Goal: Task Accomplishment & Management: Manage account settings

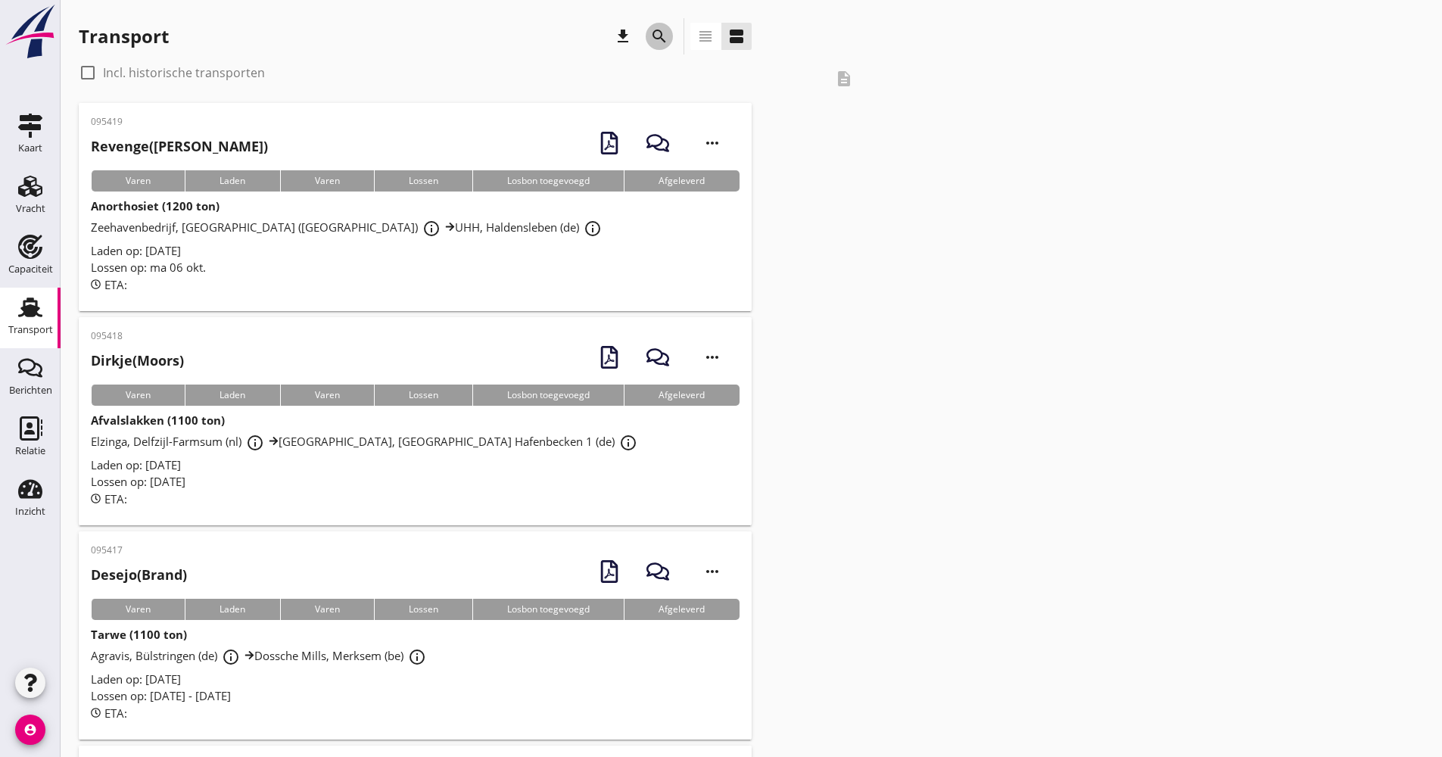
click at [654, 37] on icon "search" at bounding box center [659, 36] width 18 height 18
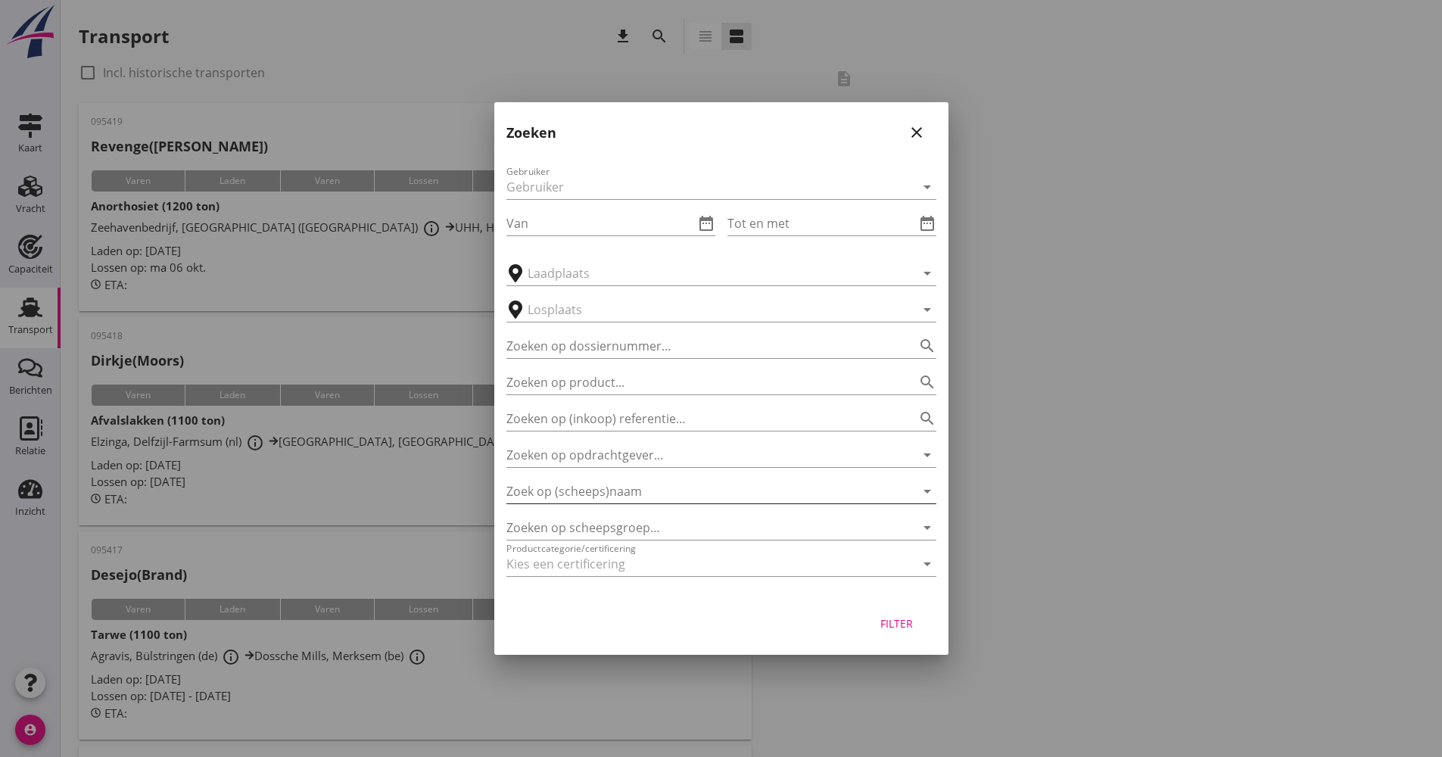
click at [626, 490] on input "Zoek op (scheeps)naam" at bounding box center [699, 491] width 387 height 24
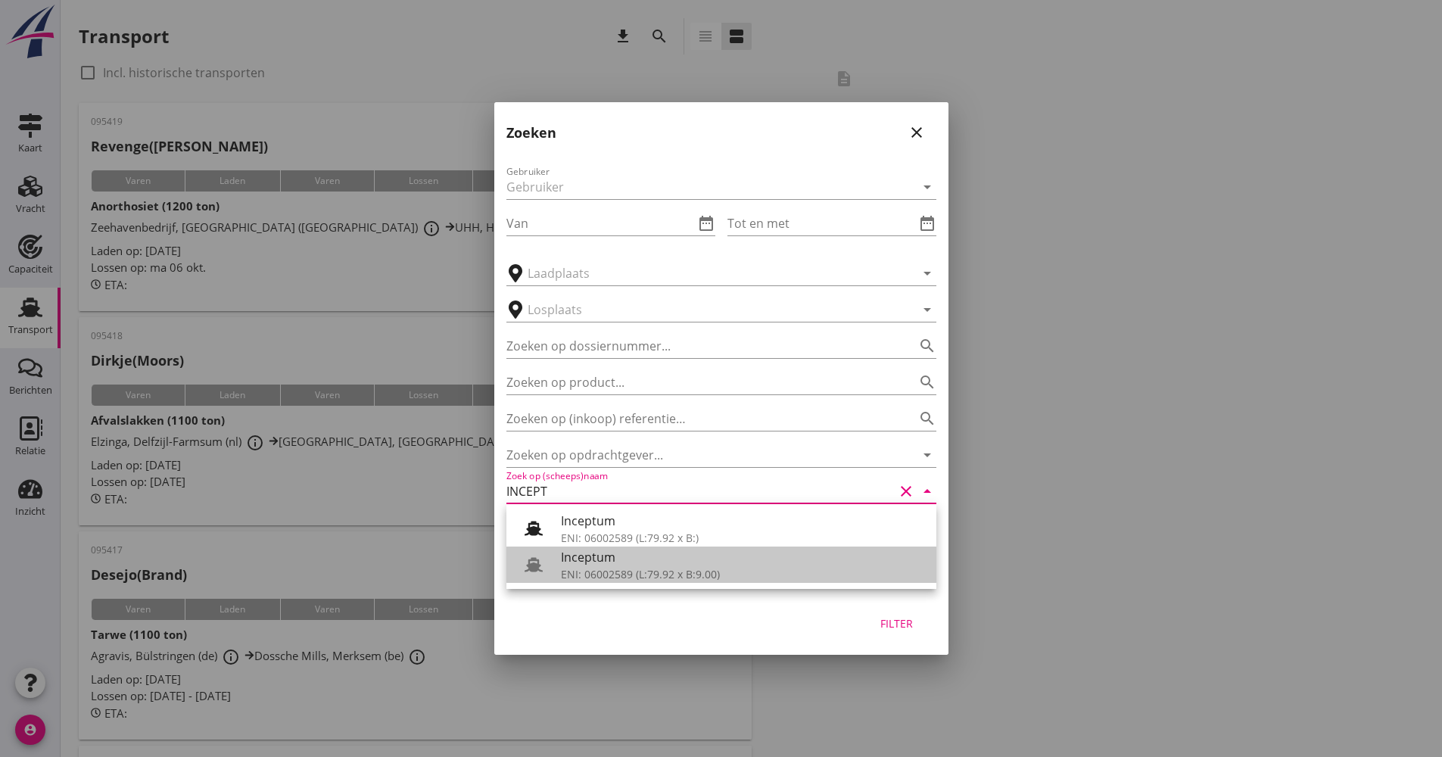
click at [699, 579] on div "ENI: 06002589 (L:79.92 x B:9.00)" at bounding box center [742, 574] width 363 height 16
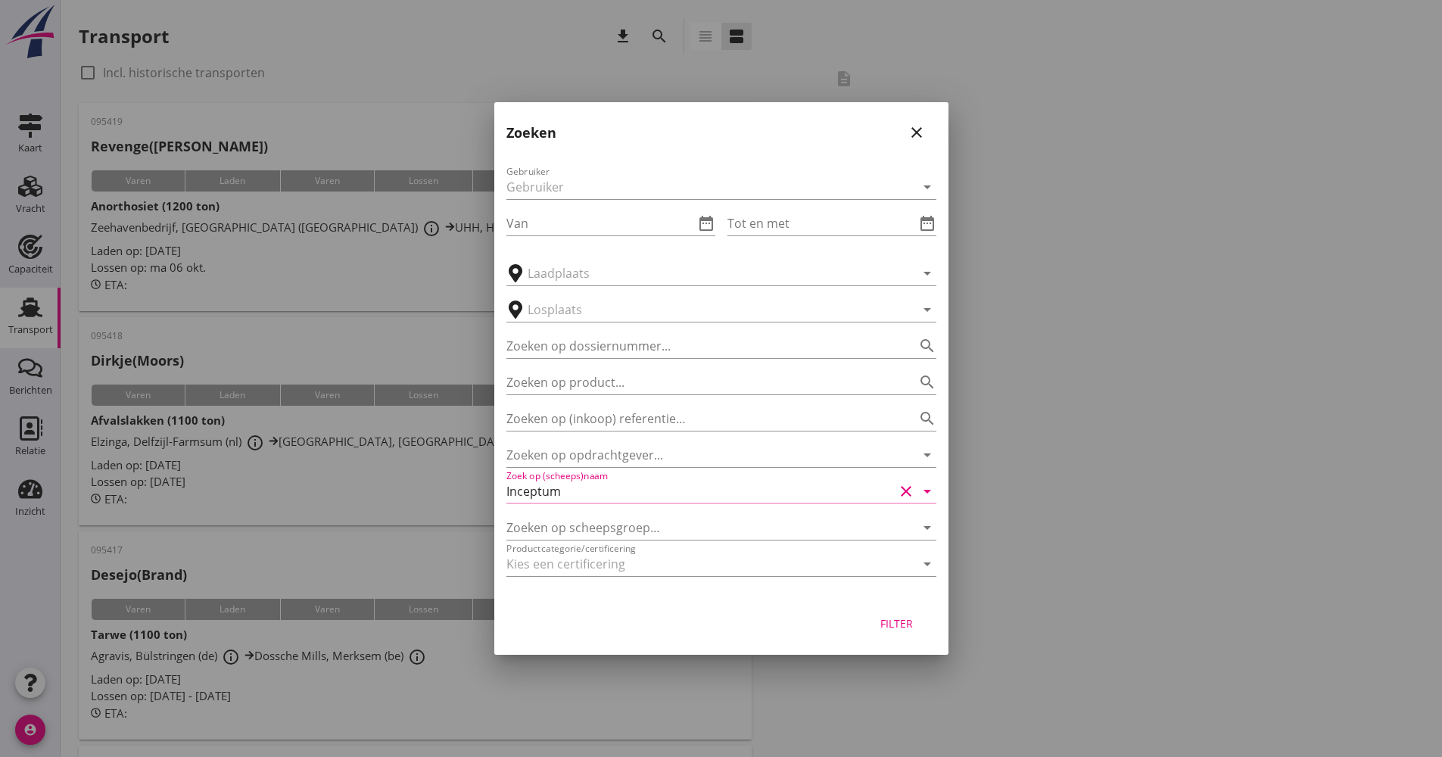
click at [905, 614] on button "Filter" at bounding box center [897, 622] width 67 height 27
type input "Inceptum"
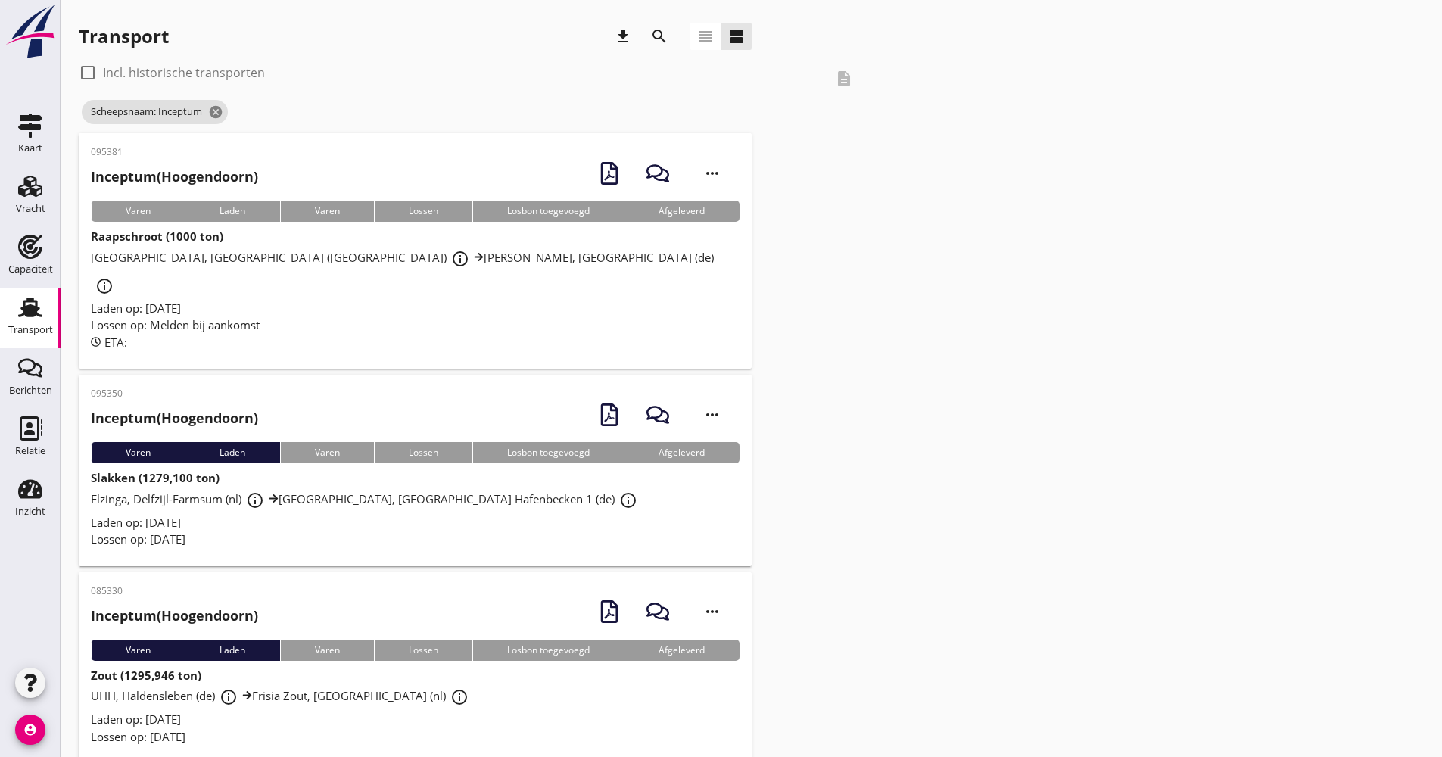
click at [334, 300] on div "Laden op: [DATE]" at bounding box center [415, 308] width 649 height 17
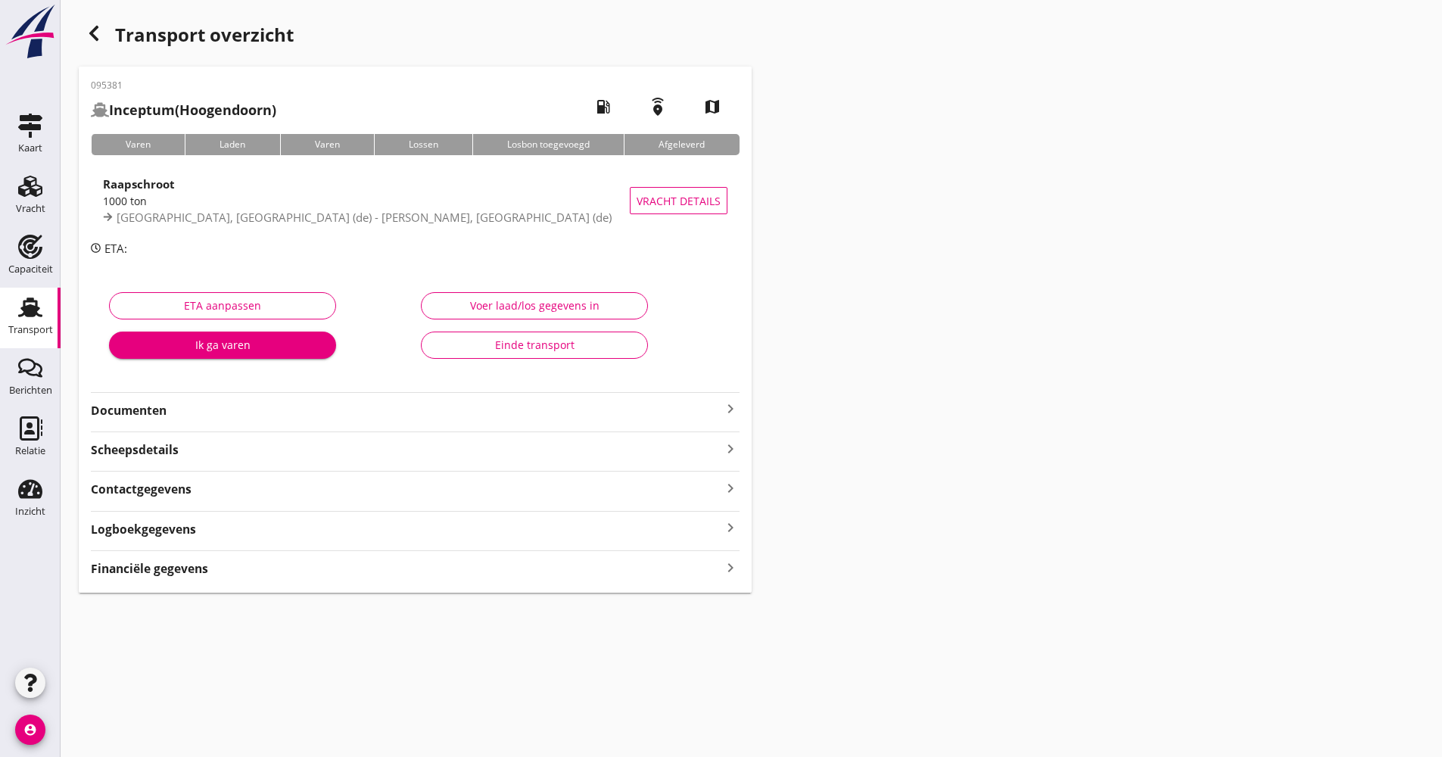
click at [211, 527] on div "Logboekgegevens keyboard_arrow_right" at bounding box center [415, 528] width 649 height 20
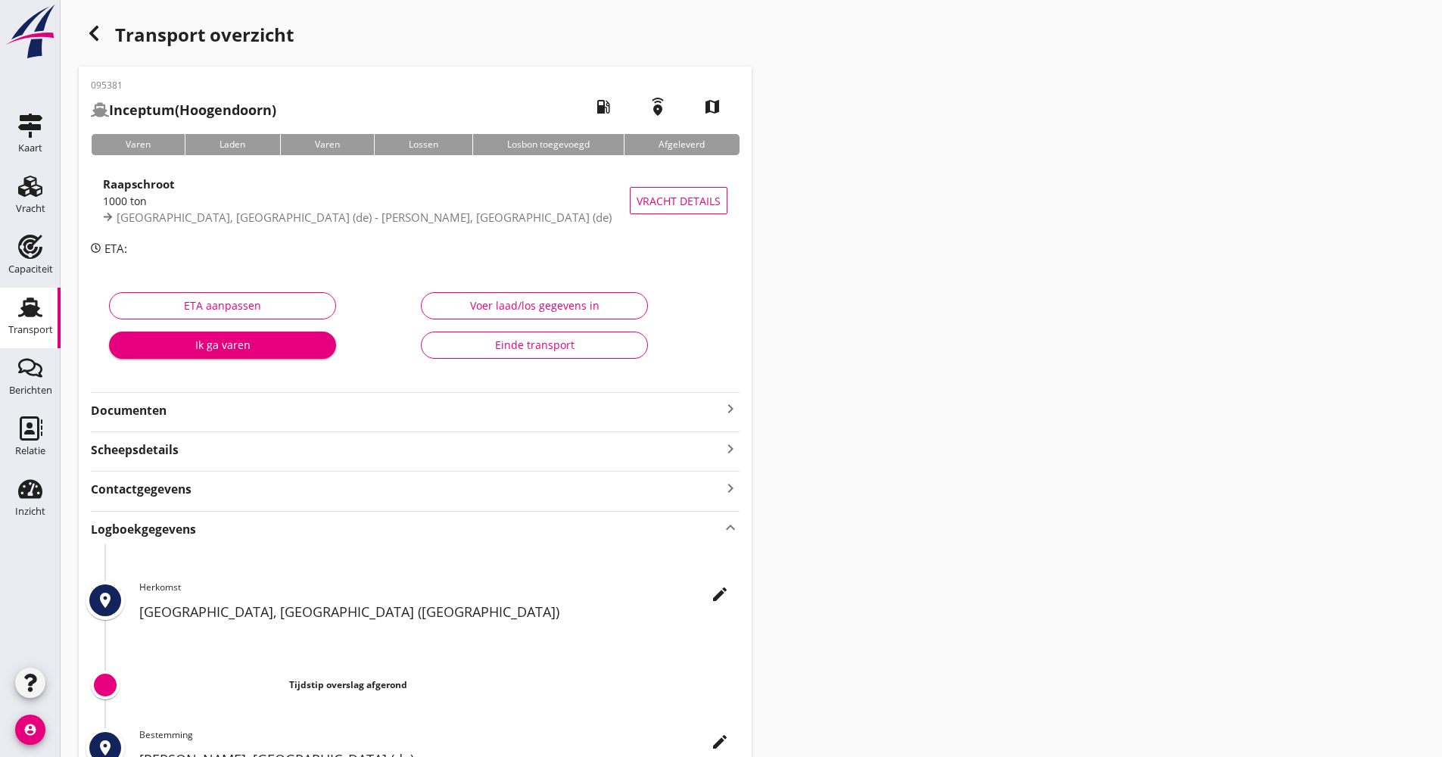
click at [717, 596] on icon "edit" at bounding box center [720, 594] width 18 height 18
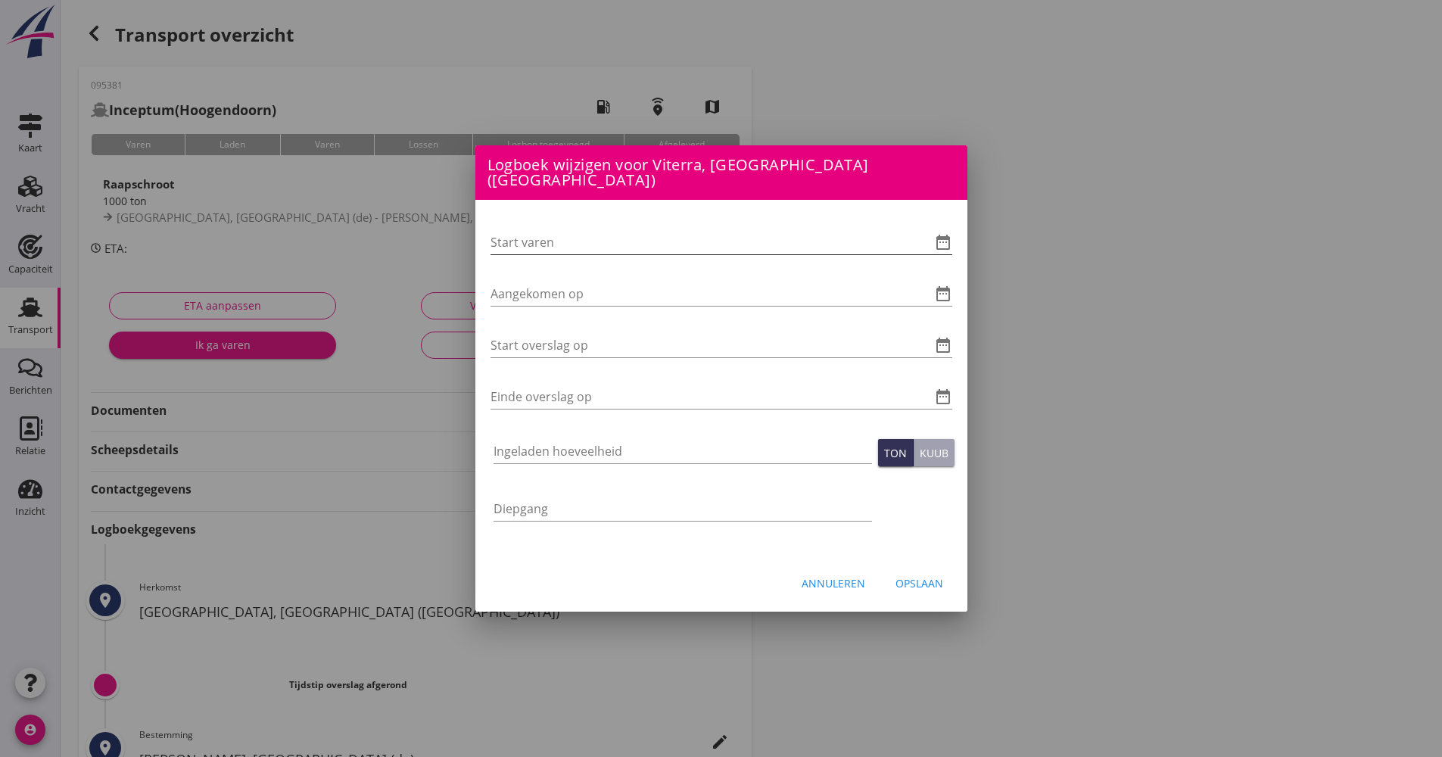
click at [946, 235] on icon "date_range" at bounding box center [943, 242] width 18 height 18
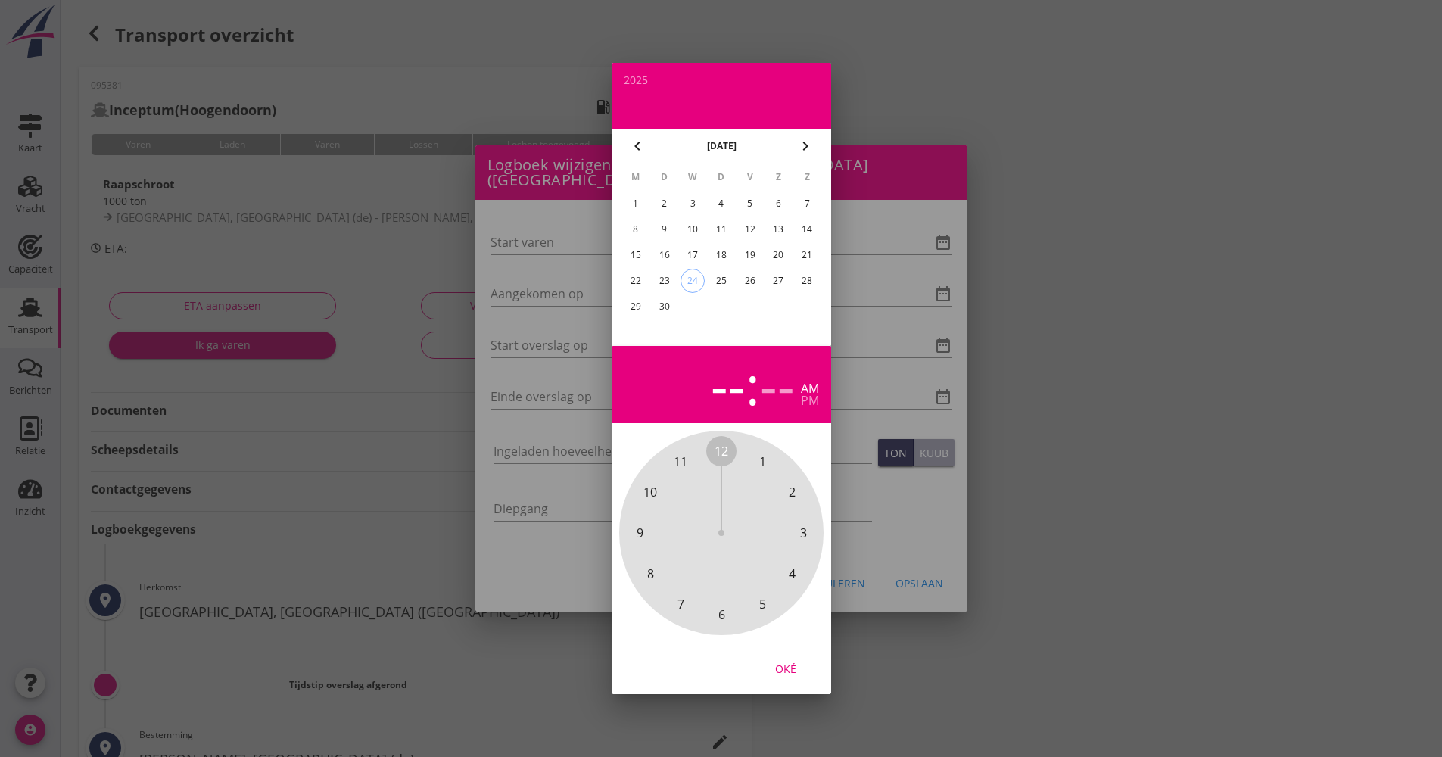
click at [672, 293] on table "M D W D V Z Z 1 2 3 4 5 6 7 8 9 10 11 12 13 14 15 16 17 18 19 20 21 22 23 24 25…" at bounding box center [721, 241] width 201 height 157
click at [668, 285] on div "23" at bounding box center [664, 281] width 24 height 24
drag, startPoint x: 722, startPoint y: 448, endPoint x: 730, endPoint y: 603, distance: 155.4
click at [730, 603] on div "12 1 2 3 4 5 6 7 8 9 10 11" at bounding box center [721, 532] width 163 height 163
click at [714, 447] on span "00" at bounding box center [721, 451] width 14 height 18
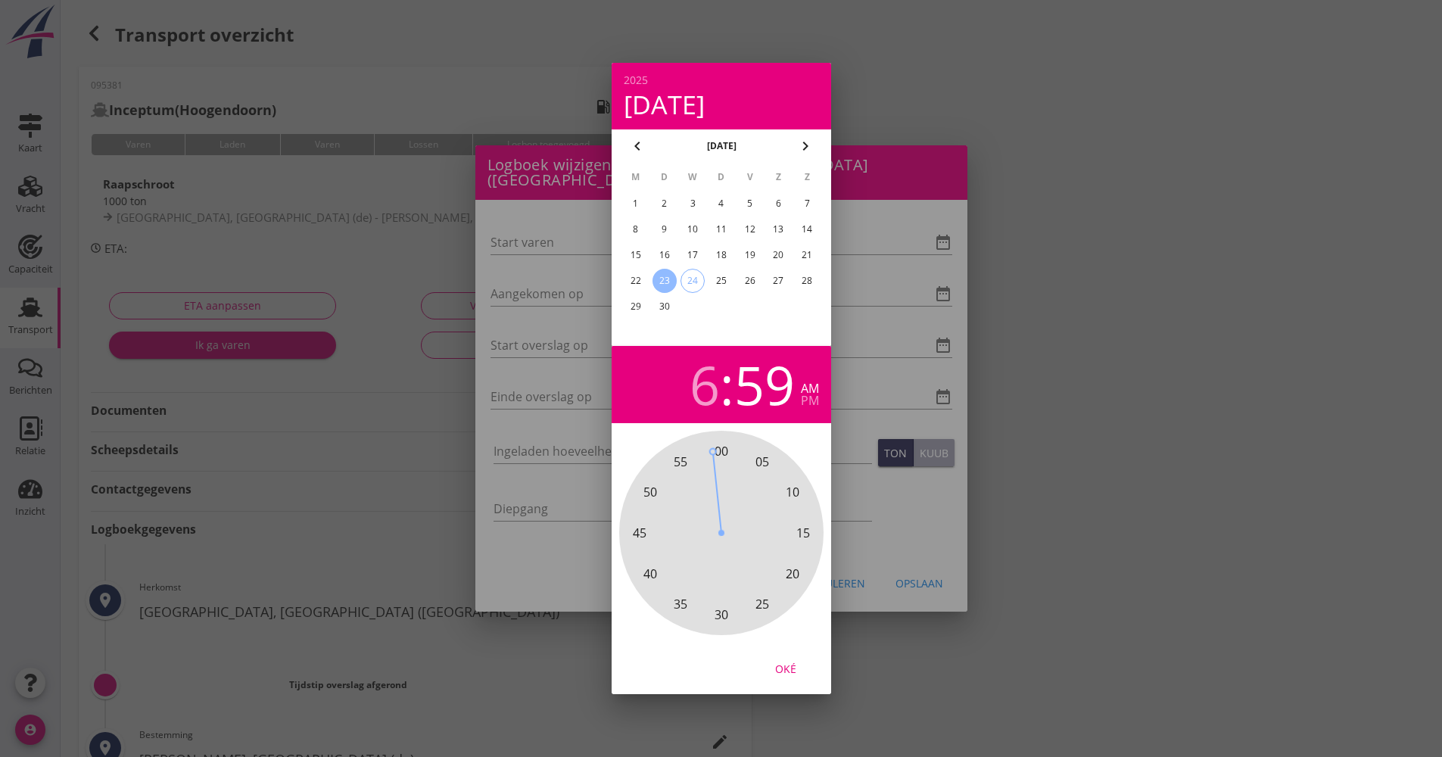
click at [714, 445] on span "00" at bounding box center [721, 451] width 14 height 18
click at [714, 446] on span "00" at bounding box center [721, 451] width 14 height 18
click at [716, 448] on span "00" at bounding box center [721, 451] width 14 height 18
click at [786, 671] on div "Oké" at bounding box center [785, 669] width 42 height 16
type input "[DATE] 06:00"
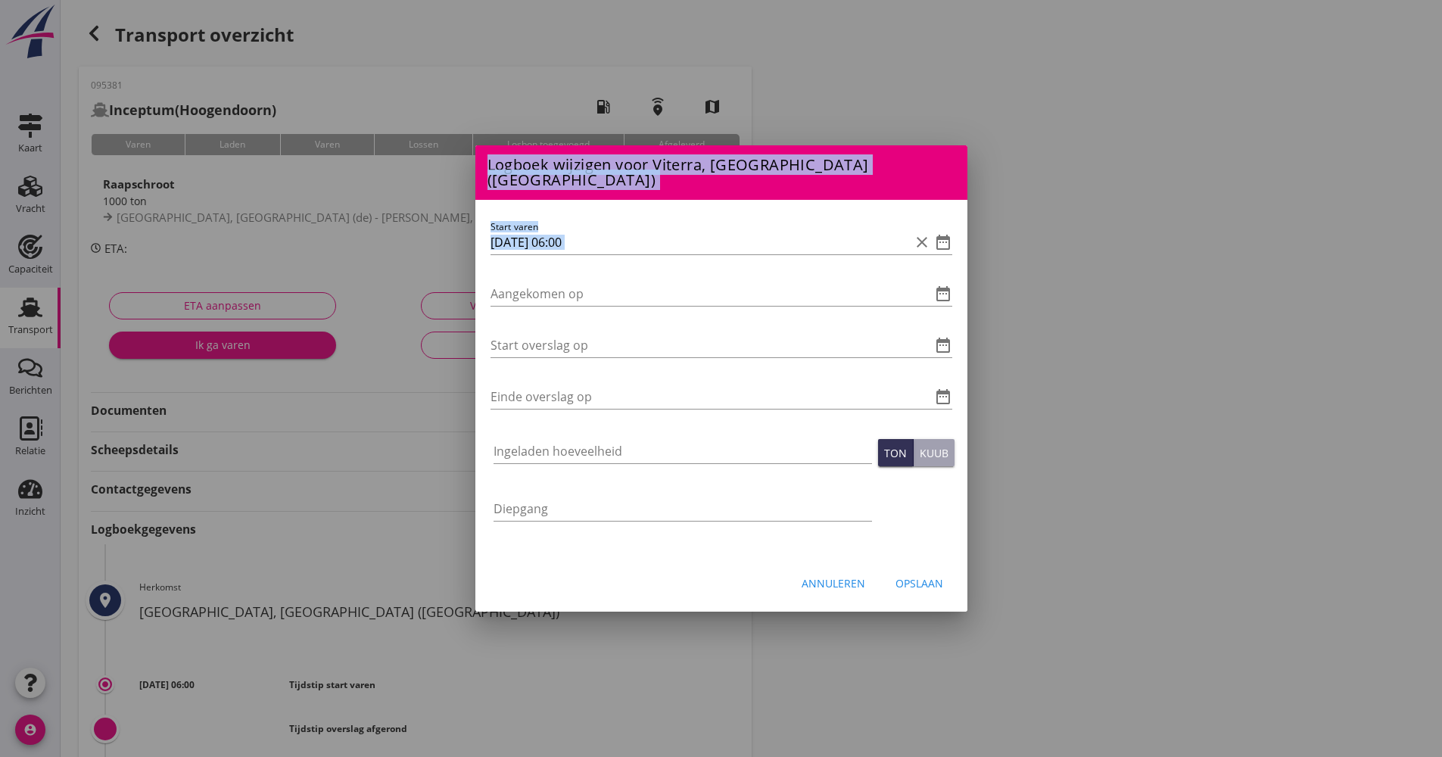
drag, startPoint x: 617, startPoint y: 251, endPoint x: 472, endPoint y: 250, distance: 145.3
click at [472, 250] on div "Logboek wijzigen voor [PERSON_NAME][GEOGRAPHIC_DATA] (de) Start varen date_rang…" at bounding box center [721, 505] width 1442 height 1010
drag, startPoint x: 472, startPoint y: 250, endPoint x: 622, endPoint y: 233, distance: 151.5
click at [614, 235] on input "[DATE] 06:00" at bounding box center [699, 242] width 419 height 24
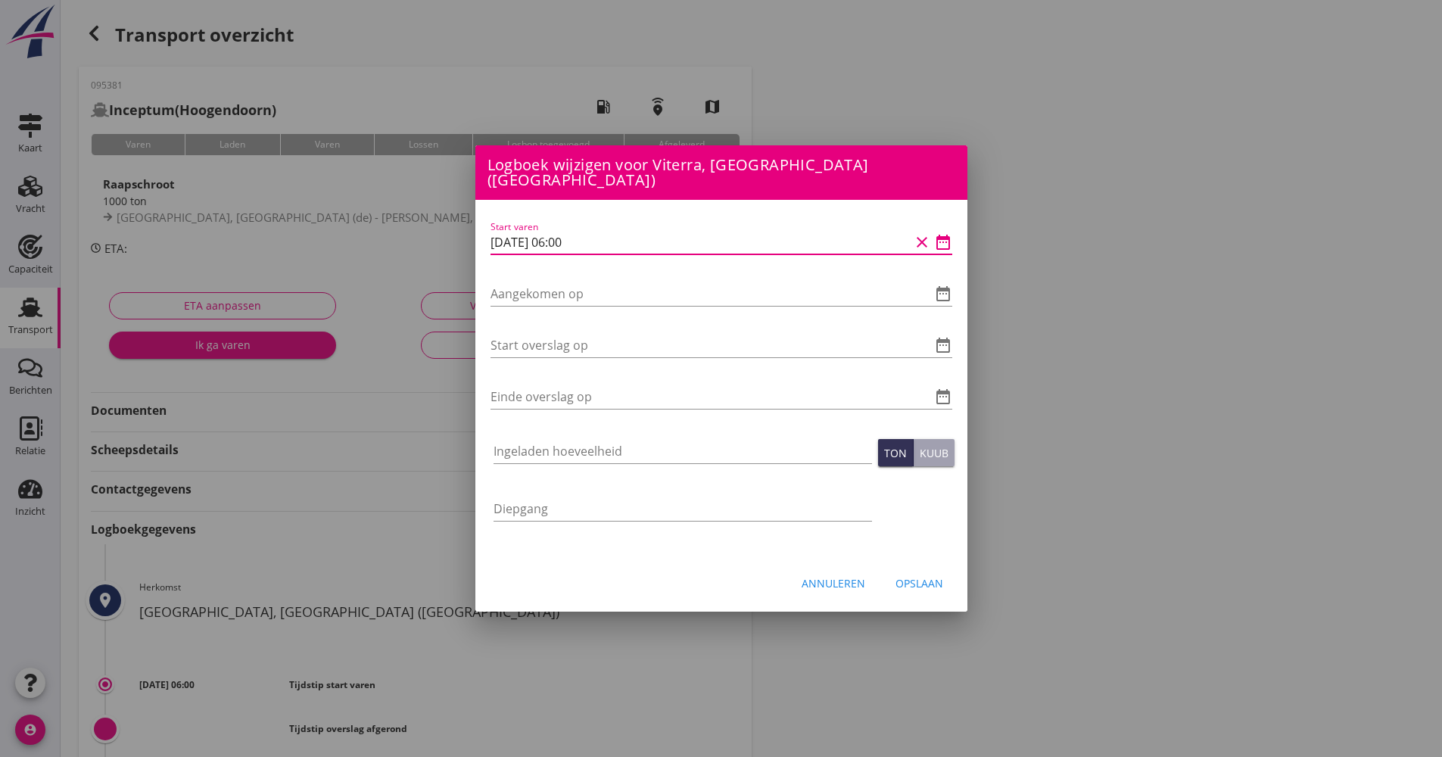
drag, startPoint x: 622, startPoint y: 233, endPoint x: 438, endPoint y: 239, distance: 184.0
click at [431, 242] on div "Logboek wijzigen voor [PERSON_NAME][GEOGRAPHIC_DATA] (de) Start varen date_rang…" at bounding box center [721, 505] width 1442 height 1010
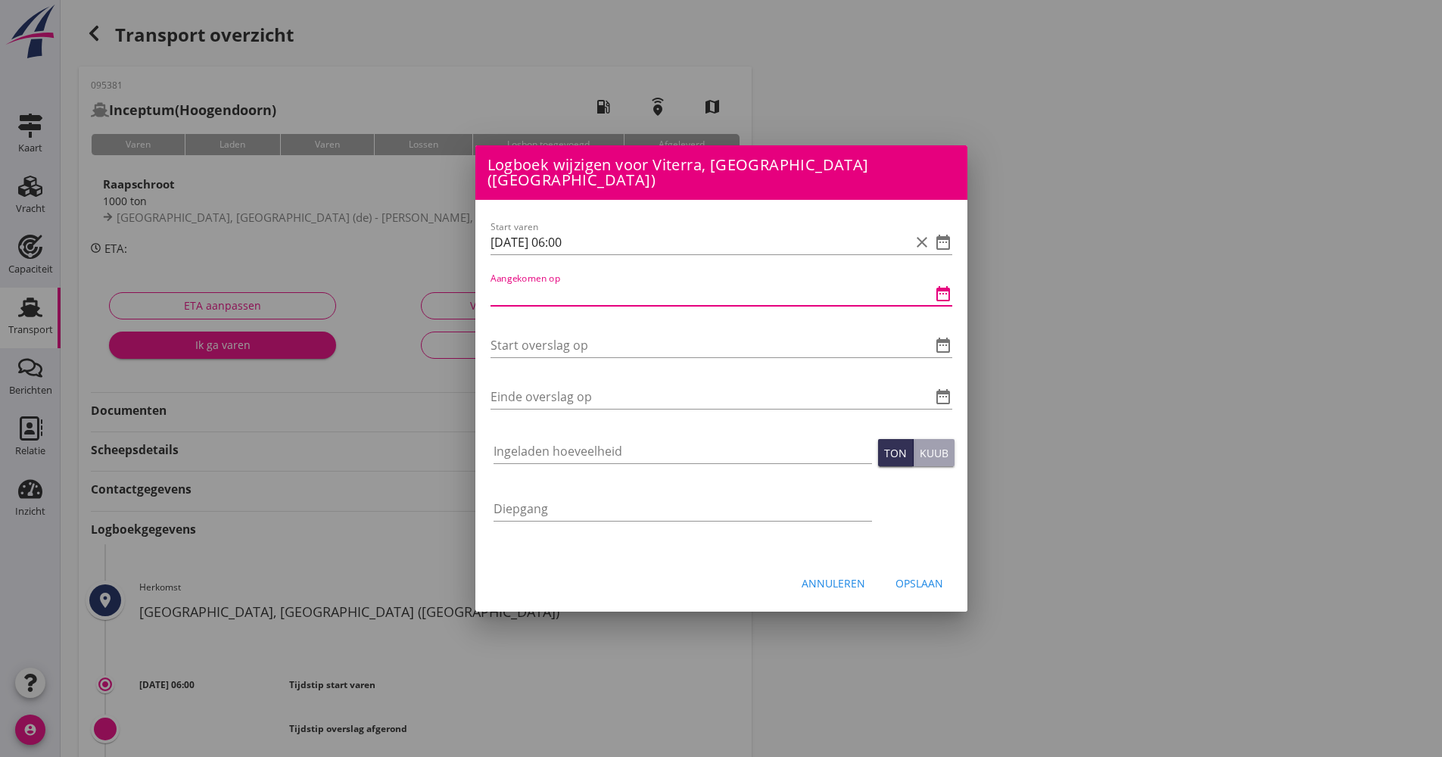
paste input "[DATE] 06:00"
type input "[DATE] 06:00"
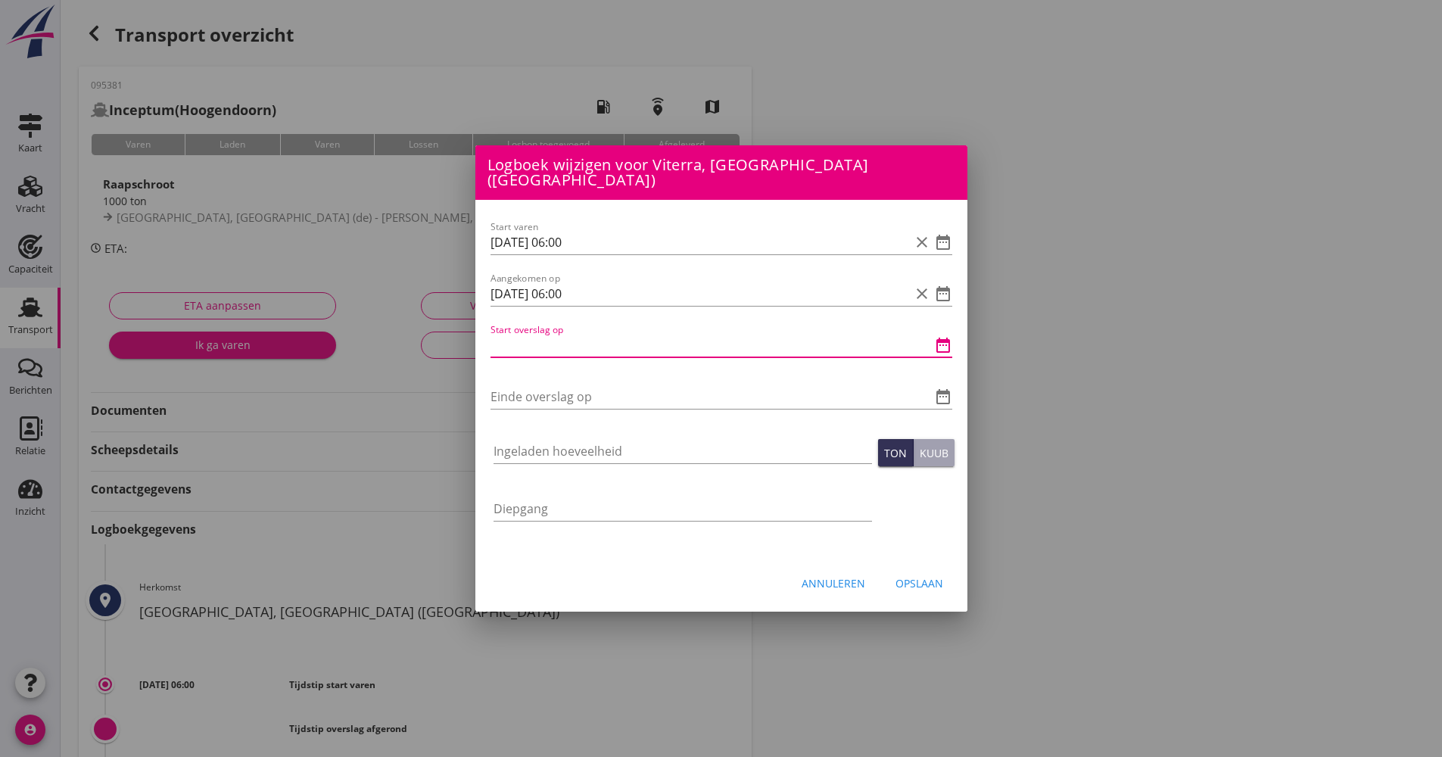
paste input "[DATE] 06:00"
type input "[DATE] 06:00"
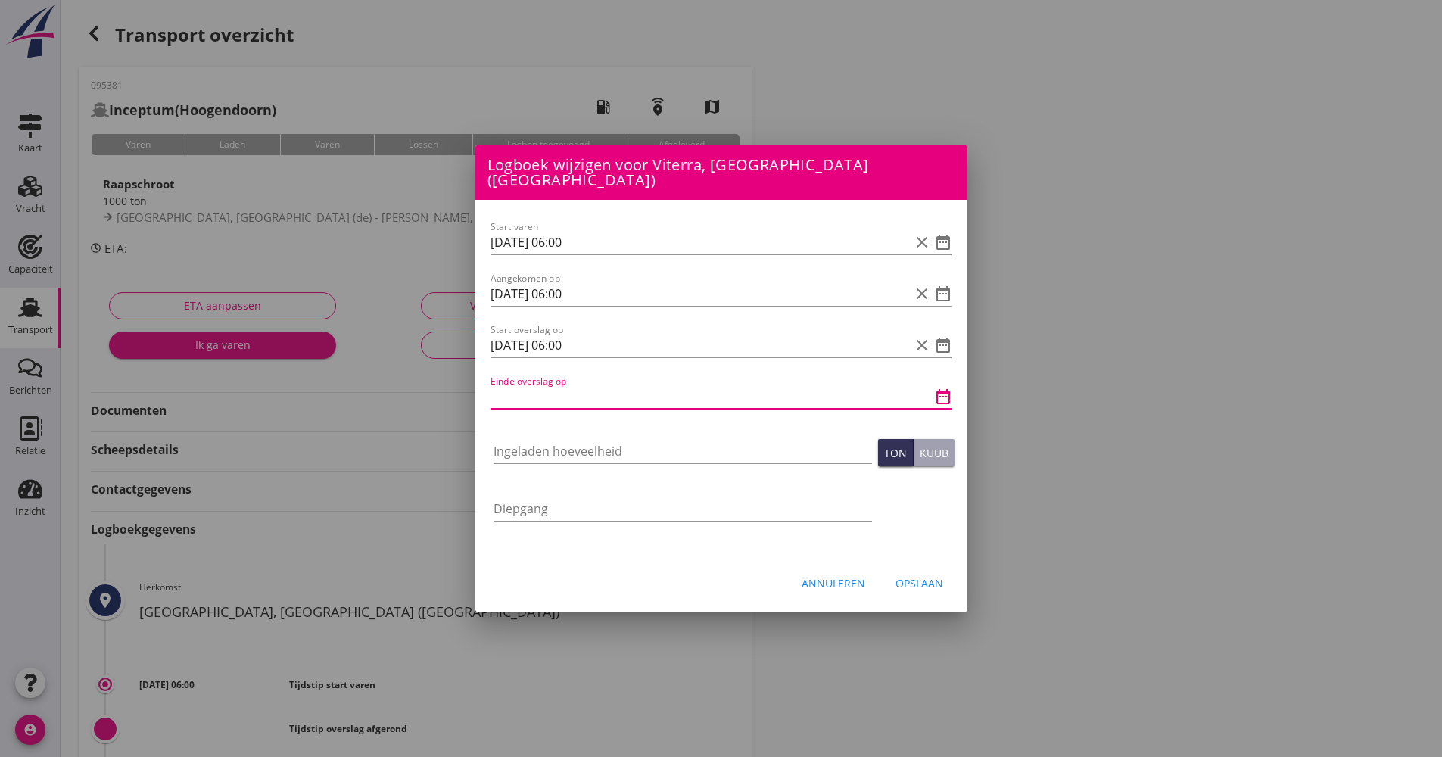
paste input "[DATE] 06:00"
type input "[DATE] 06:00"
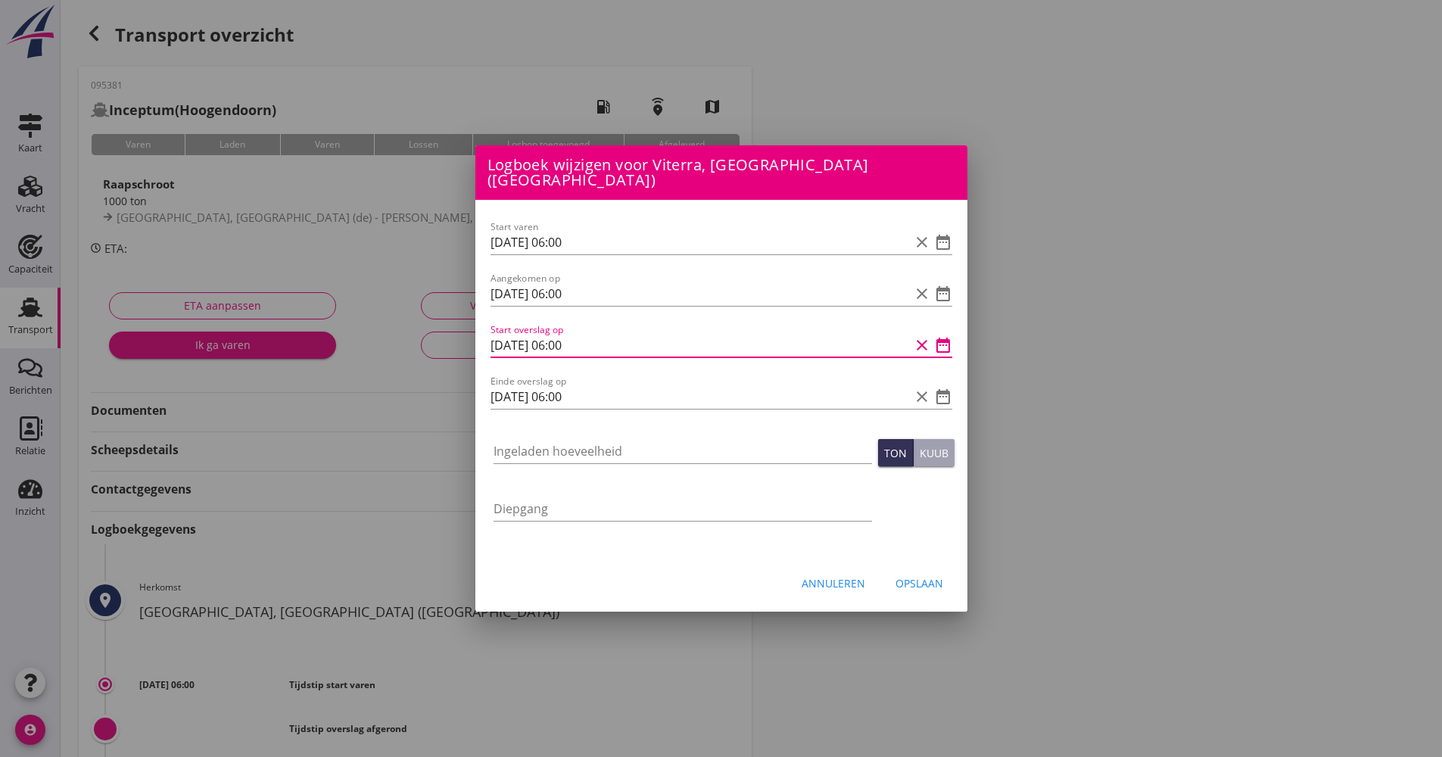
drag, startPoint x: 570, startPoint y: 335, endPoint x: 559, endPoint y: 335, distance: 10.6
click at [559, 335] on input "[DATE] 06:00" at bounding box center [699, 345] width 419 height 24
type input "[DATE] 12:00"
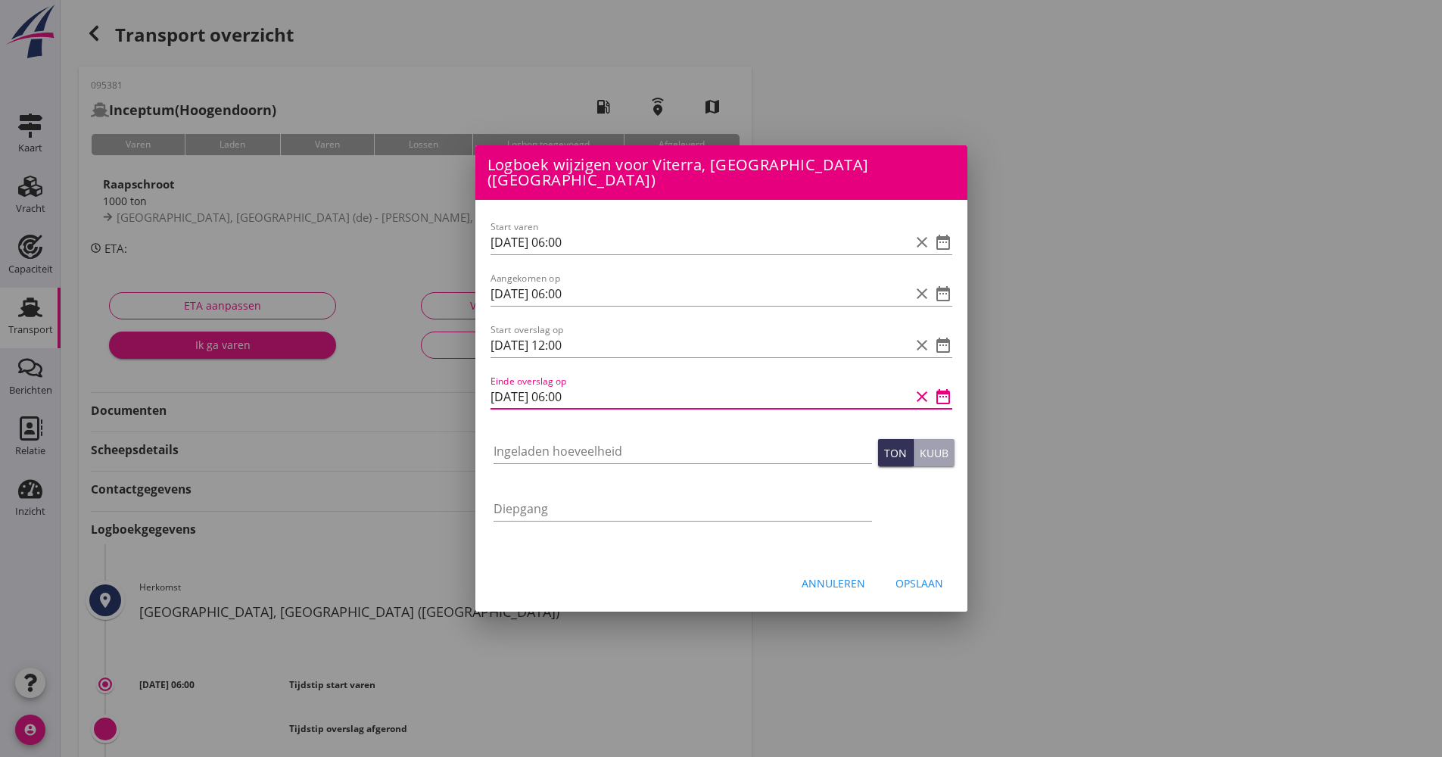
click at [566, 393] on input "[DATE] 06:00" at bounding box center [699, 396] width 419 height 24
type input "[DATE] 15:00"
click at [575, 457] on div "Ingeladen hoeveelheid" at bounding box center [682, 458] width 378 height 39
click at [575, 453] on input "Ingeladen hoeveelheid" at bounding box center [682, 451] width 378 height 24
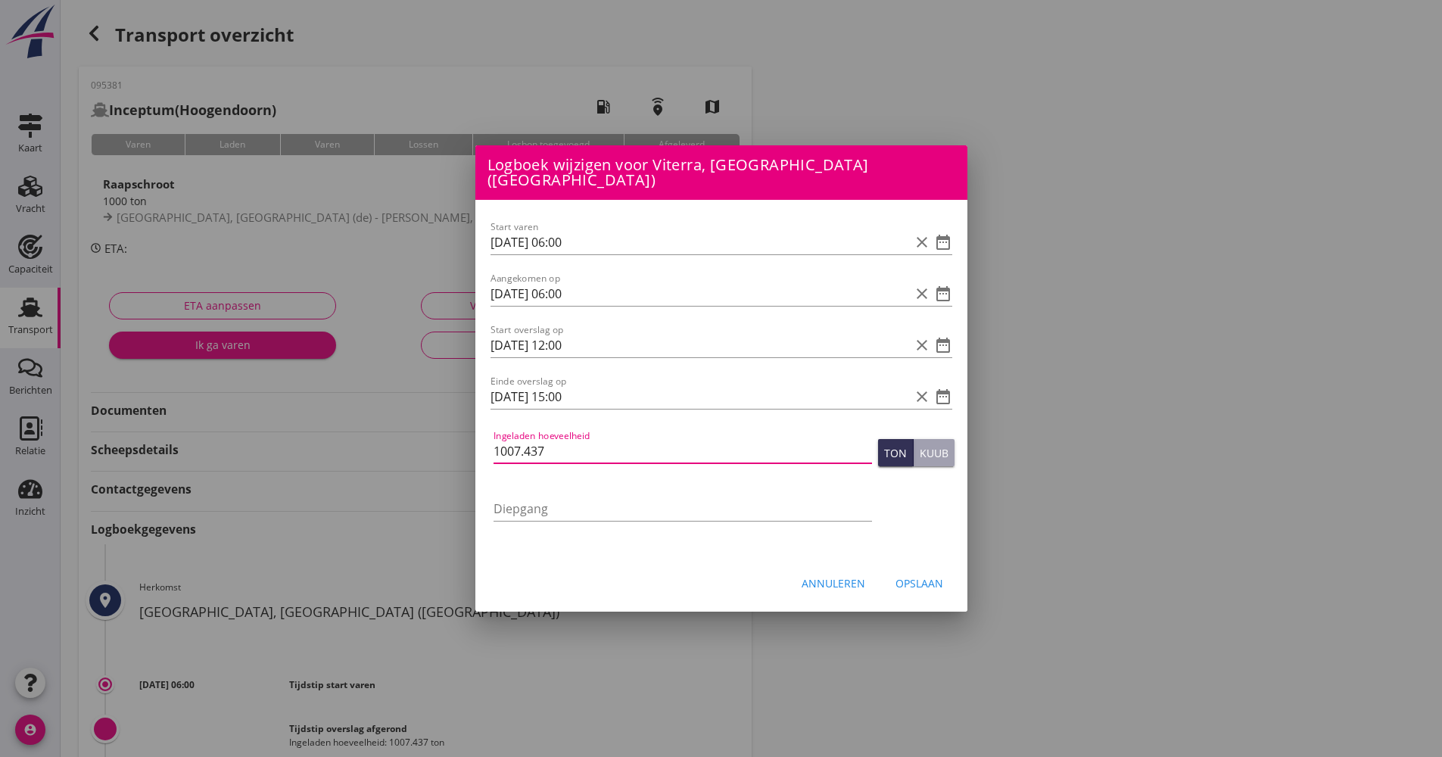
type input "1007.437"
click at [915, 577] on div "Opslaan" at bounding box center [919, 583] width 48 height 16
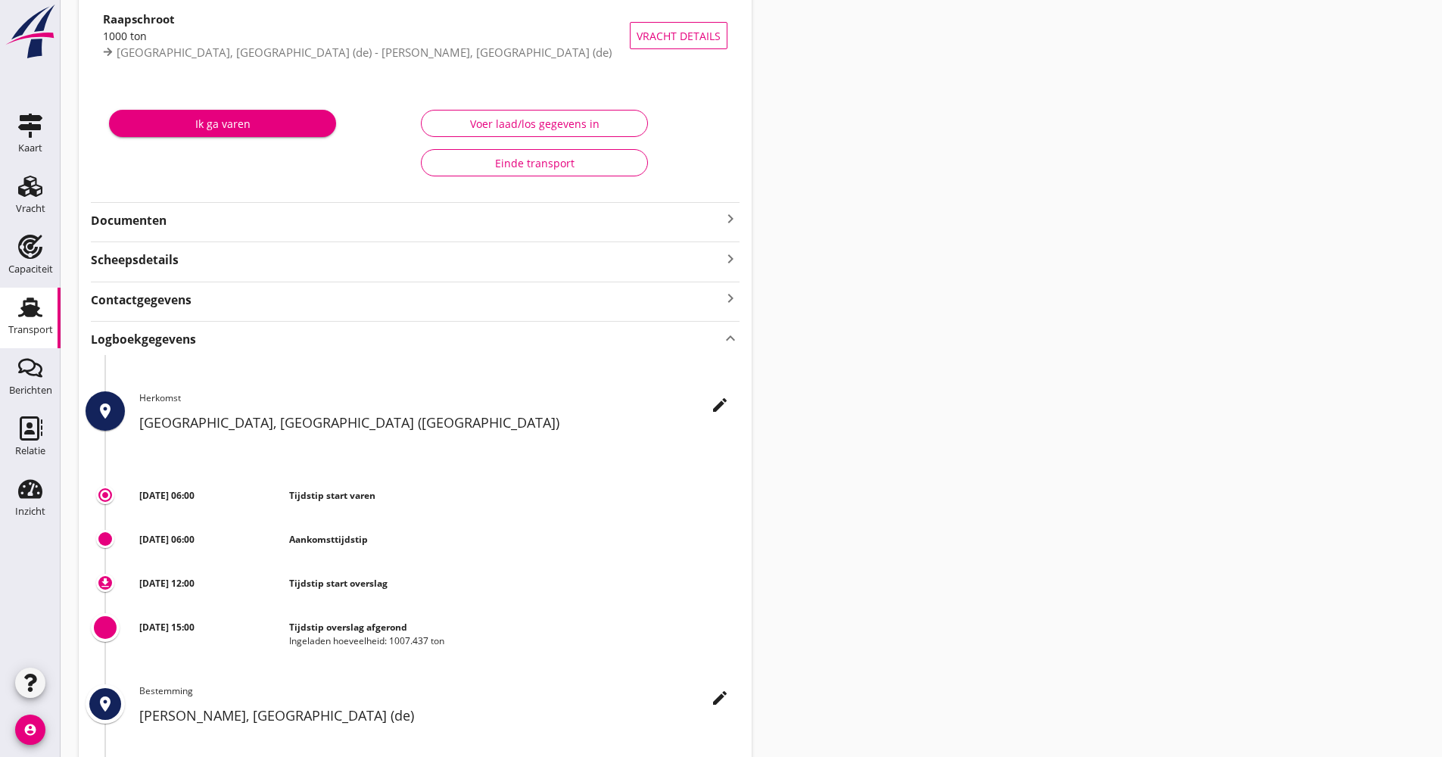
scroll to position [303, 0]
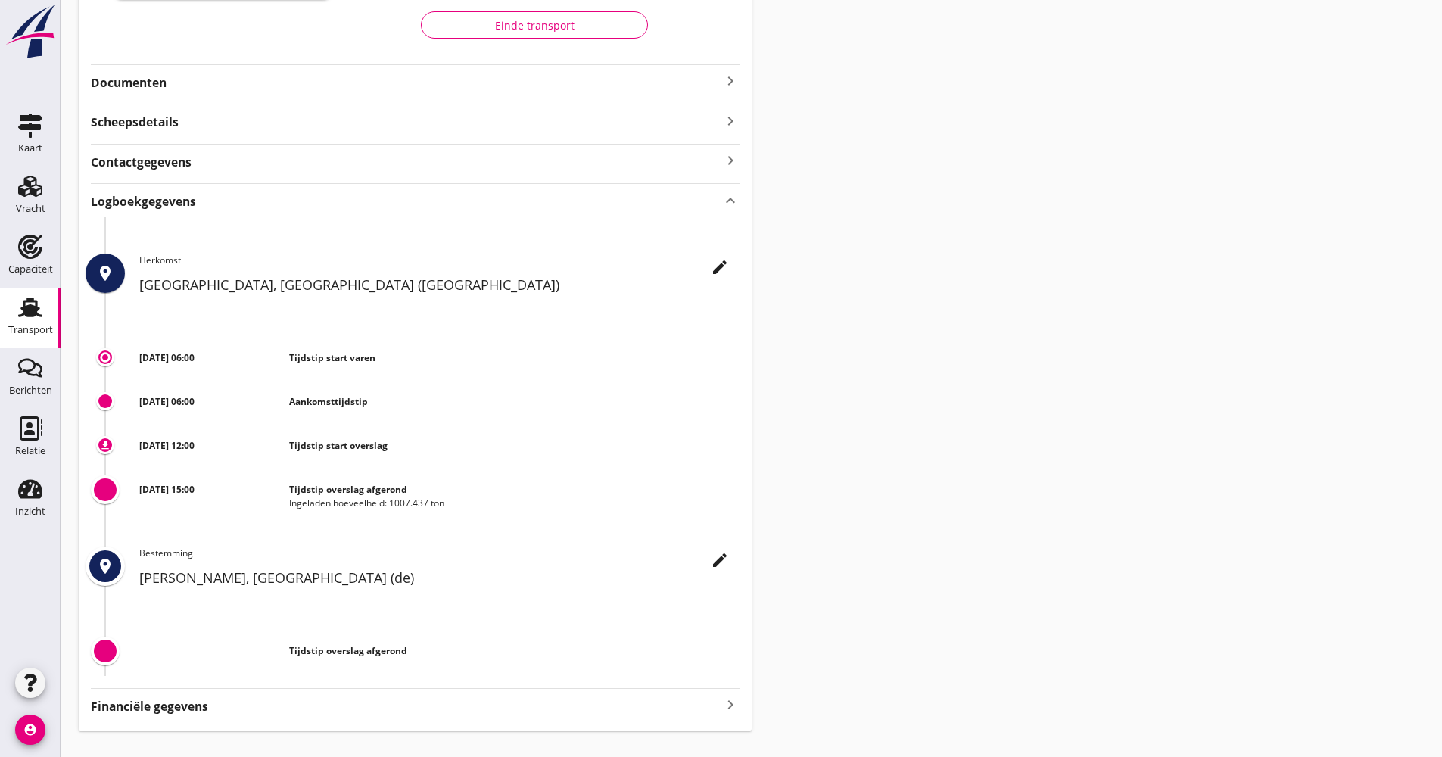
drag, startPoint x: 445, startPoint y: 499, endPoint x: 273, endPoint y: 487, distance: 172.2
click at [273, 487] on div "[DATE] 15:00 Tijdstip overslag afgerond Ingeladen hoeveelheid: 1007.437 ton" at bounding box center [439, 490] width 600 height 39
click at [976, 499] on div "Transport overzicht 095381 Inceptum (Hoogendoorn) local_gas_station emergency_s…" at bounding box center [751, 222] width 1381 height 1051
click at [469, 469] on div "download [DATE] 12:00 Tijdstip start overslag" at bounding box center [415, 449] width 649 height 44
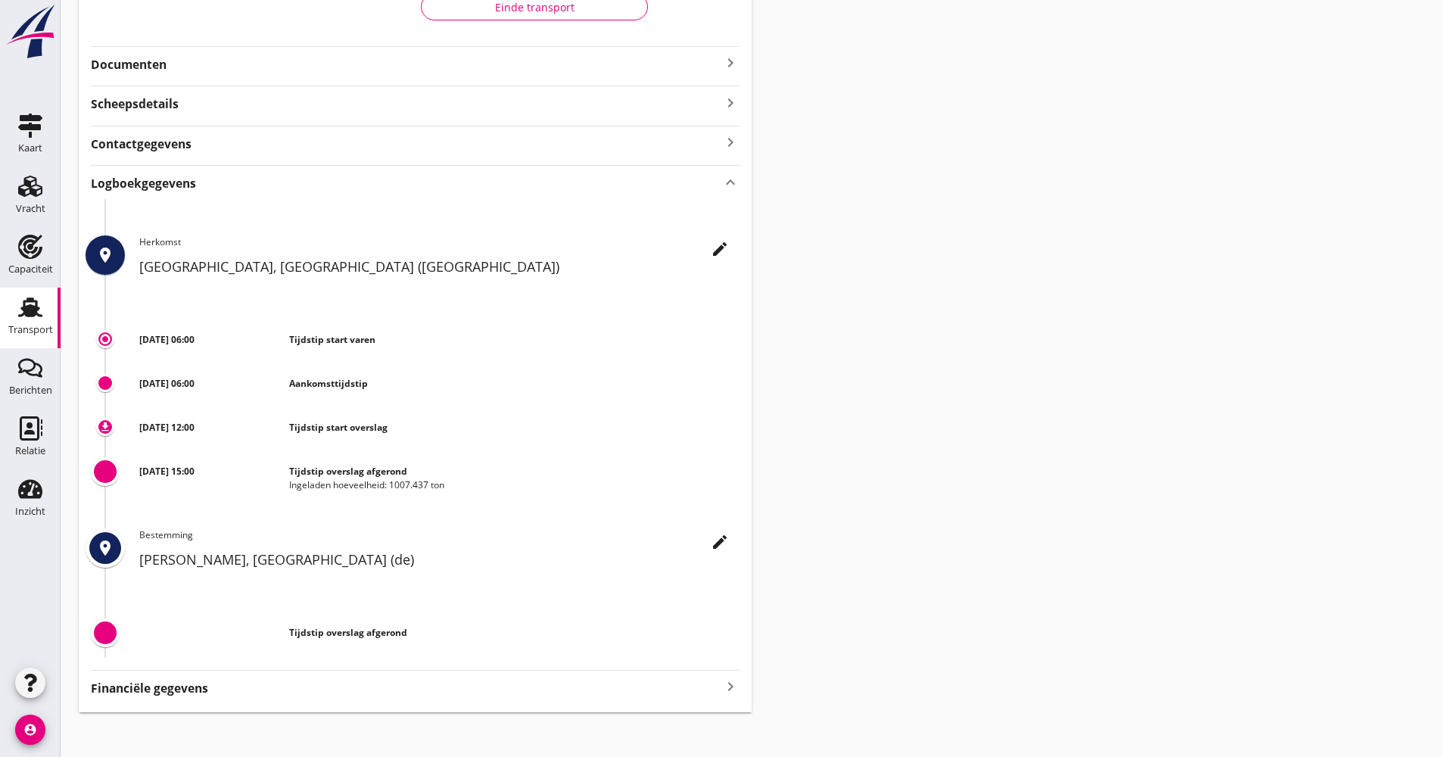
scroll to position [331, 0]
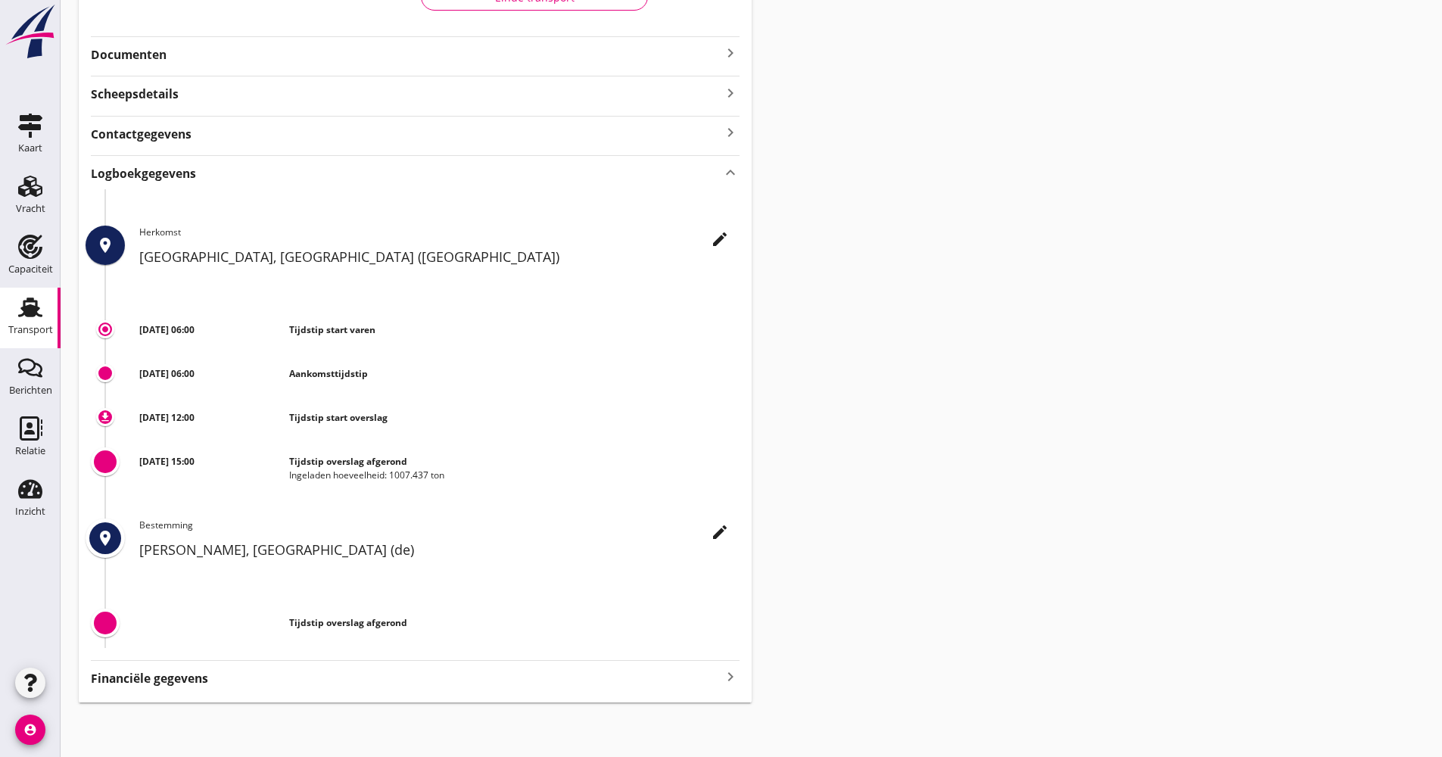
drag, startPoint x: 138, startPoint y: 226, endPoint x: 464, endPoint y: 621, distance: 511.7
click at [464, 621] on div "place edit Herkomst [GEOGRAPHIC_DATA], [GEOGRAPHIC_DATA] (de) trip_origin [DATE…" at bounding box center [415, 418] width 649 height 459
click at [848, 631] on div "Transport overzicht 095381 Inceptum (Hoogendoorn) local_gas_station emergency_s…" at bounding box center [751, 194] width 1381 height 1051
drag, startPoint x: 89, startPoint y: 170, endPoint x: 712, endPoint y: 606, distance: 760.7
click at [712, 606] on div "095381 Inceptum (Hoogendoorn) local_gas_station emergency_share map Varen Laden…" at bounding box center [415, 219] width 673 height 966
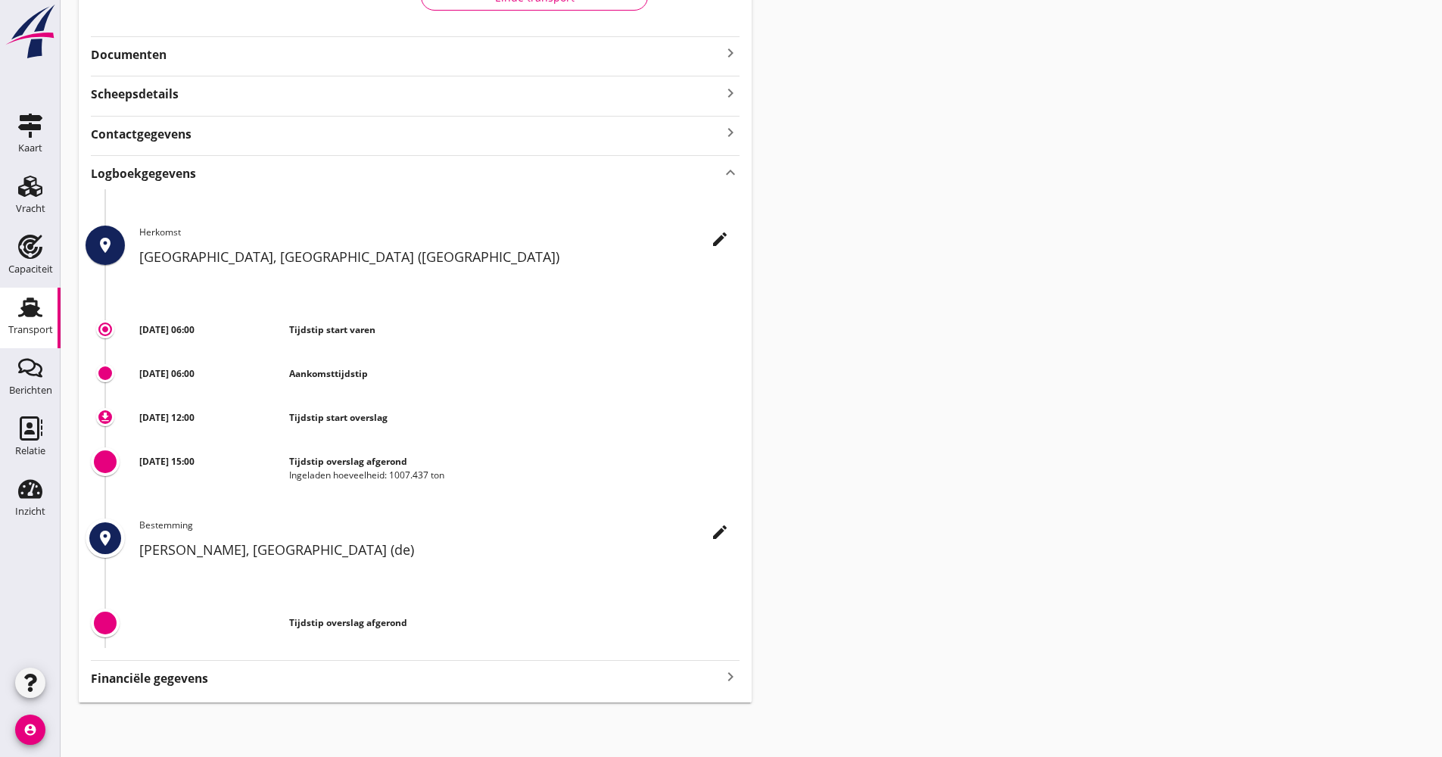
drag, startPoint x: 712, startPoint y: 606, endPoint x: 829, endPoint y: 597, distance: 117.7
click at [829, 597] on div "Transport overzicht 095381 Inceptum (Hoogendoorn) local_gas_station emergency_s…" at bounding box center [751, 194] width 1381 height 1051
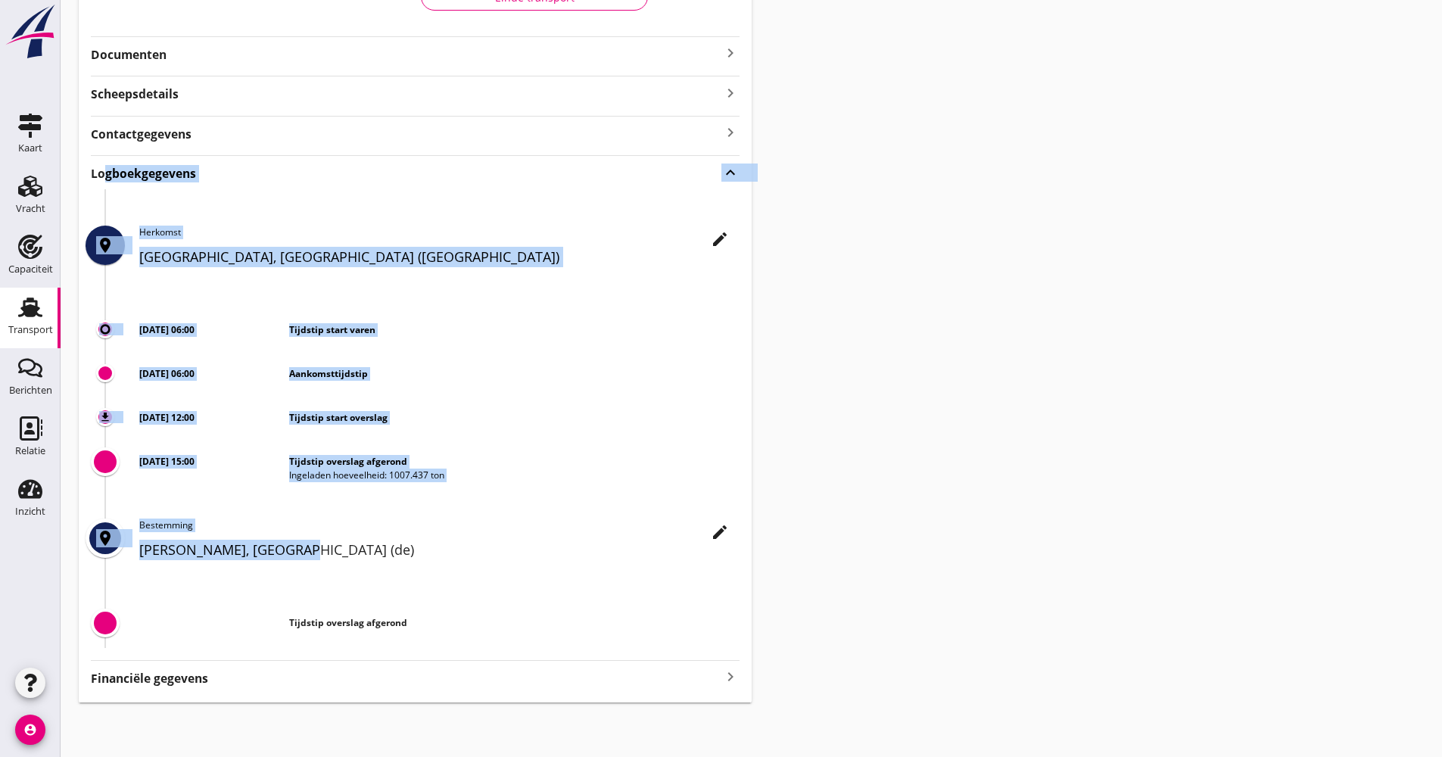
drag, startPoint x: 97, startPoint y: 173, endPoint x: 699, endPoint y: 580, distance: 727.1
click at [699, 580] on div "Logboekgegevens keyboard_arrow_up place edit Herkomst [GEOGRAPHIC_DATA], [GEOGR…" at bounding box center [415, 401] width 649 height 492
drag, startPoint x: 699, startPoint y: 580, endPoint x: 826, endPoint y: 565, distance: 127.4
click at [826, 565] on div "Transport overzicht 095381 Inceptum (Hoogendoorn) local_gas_station emergency_s…" at bounding box center [751, 194] width 1381 height 1051
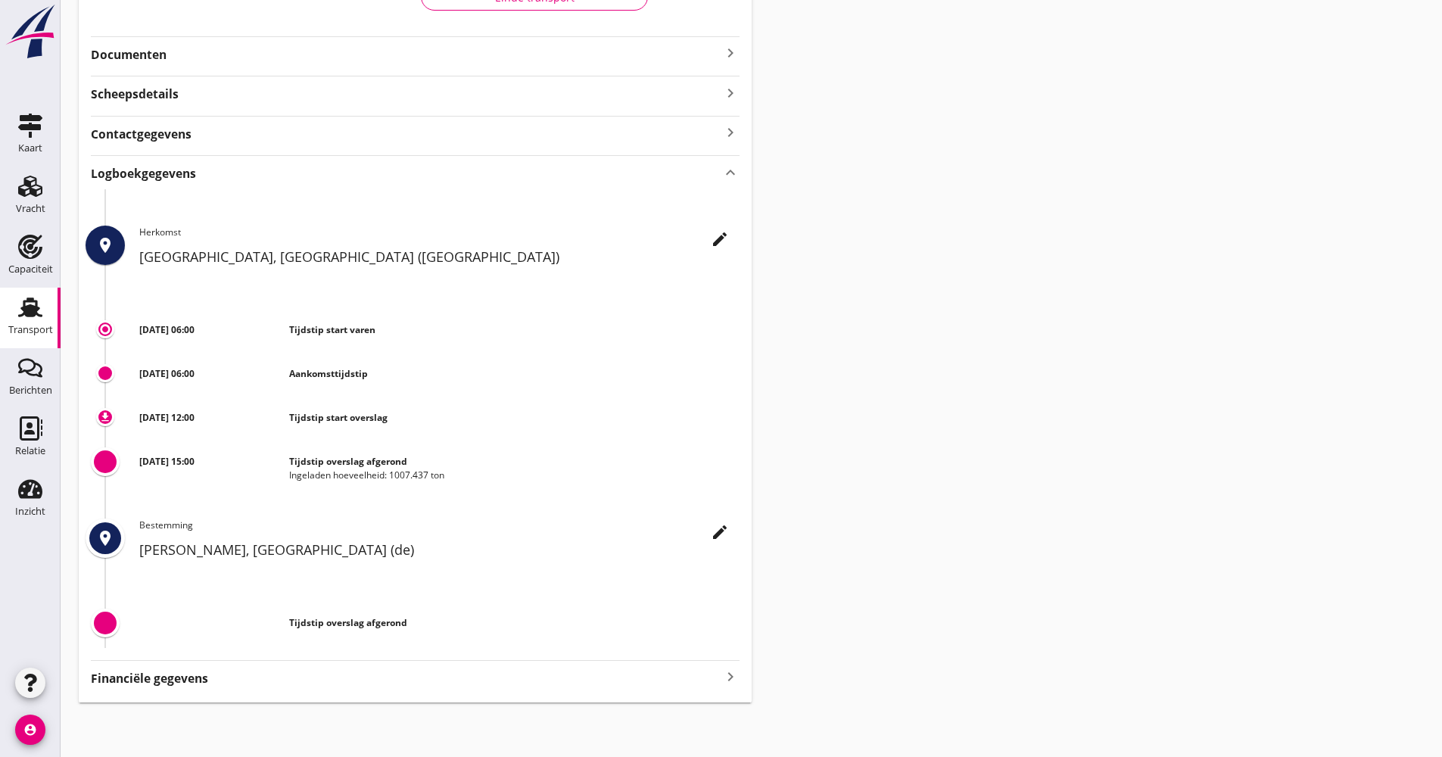
drag, startPoint x: 90, startPoint y: 176, endPoint x: 437, endPoint y: 624, distance: 567.1
click at [437, 624] on div "095381 Inceptum (Hoogendoorn) local_gas_station emergency_share map Varen Laden…" at bounding box center [415, 219] width 673 height 966
click at [908, 545] on div "Transport overzicht 095381 Inceptum (Hoogendoorn) local_gas_station emergency_s…" at bounding box center [751, 194] width 1381 height 1051
drag, startPoint x: 92, startPoint y: 179, endPoint x: 722, endPoint y: 622, distance: 770.8
click at [722, 622] on div "Logboekgegevens keyboard_arrow_up place edit Herkomst [GEOGRAPHIC_DATA], [GEOGR…" at bounding box center [415, 401] width 649 height 492
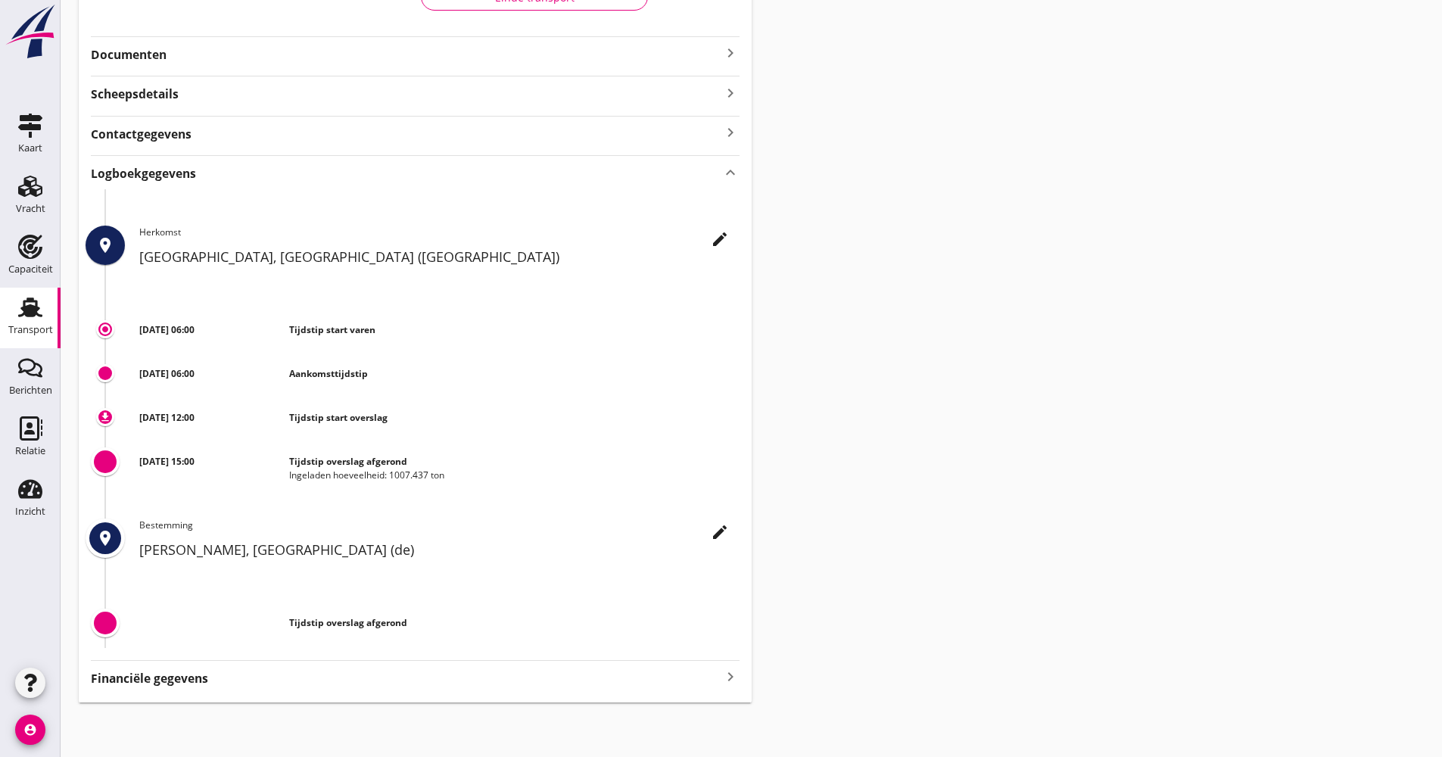
drag, startPoint x: 722, startPoint y: 622, endPoint x: 938, endPoint y: 547, distance: 229.1
click at [938, 547] on div "Transport overzicht 095381 Inceptum (Hoogendoorn) local_gas_station emergency_s…" at bounding box center [751, 194] width 1381 height 1051
click at [918, 532] on div "Transport overzicht 095381 Inceptum (Hoogendoorn) local_gas_station emergency_s…" at bounding box center [751, 194] width 1381 height 1051
click at [711, 438] on div "download [DATE] 12:00 Tijdstip start overslag" at bounding box center [415, 421] width 649 height 44
click at [33, 327] on div "Transport" at bounding box center [30, 330] width 45 height 10
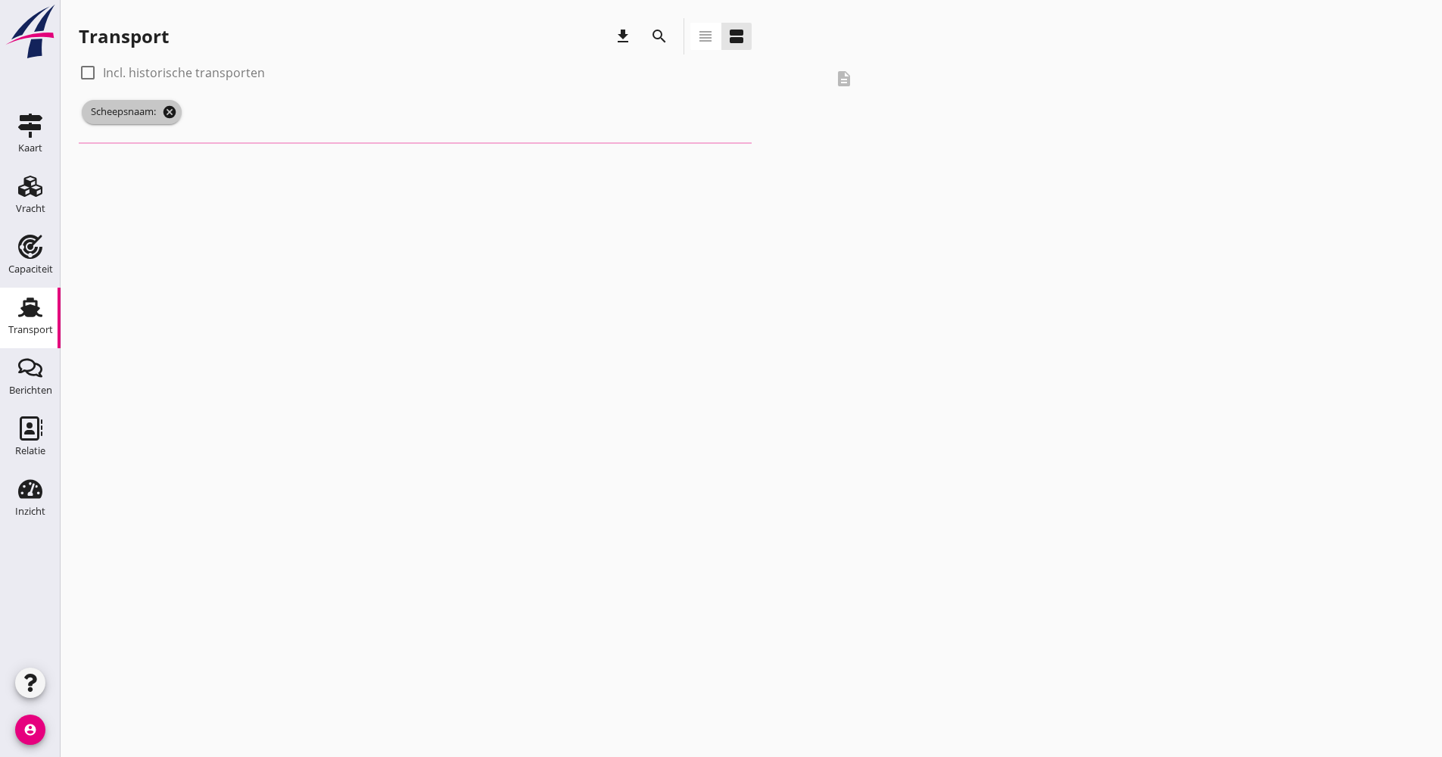
click at [166, 113] on icon "cancel" at bounding box center [169, 111] width 15 height 15
